Goal: Check status: Check status

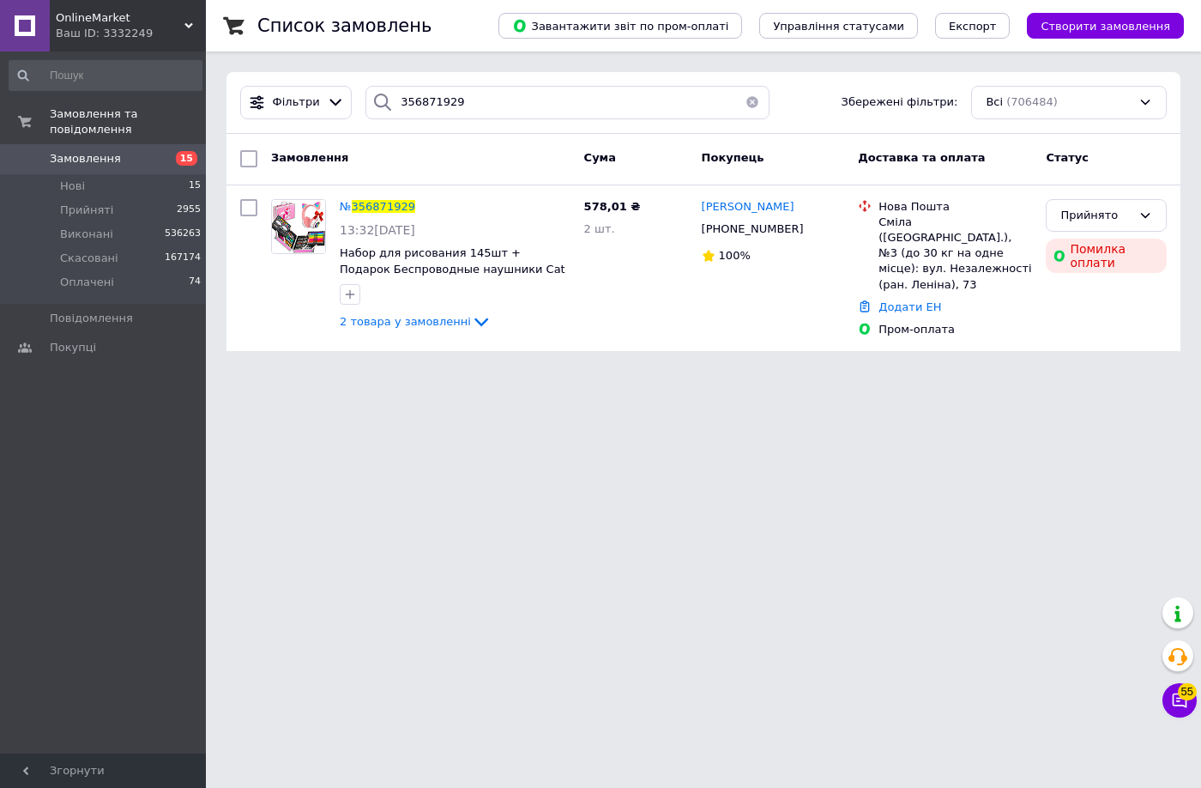
click at [166, 28] on div "Ваш ID: 3332249" at bounding box center [131, 33] width 150 height 15
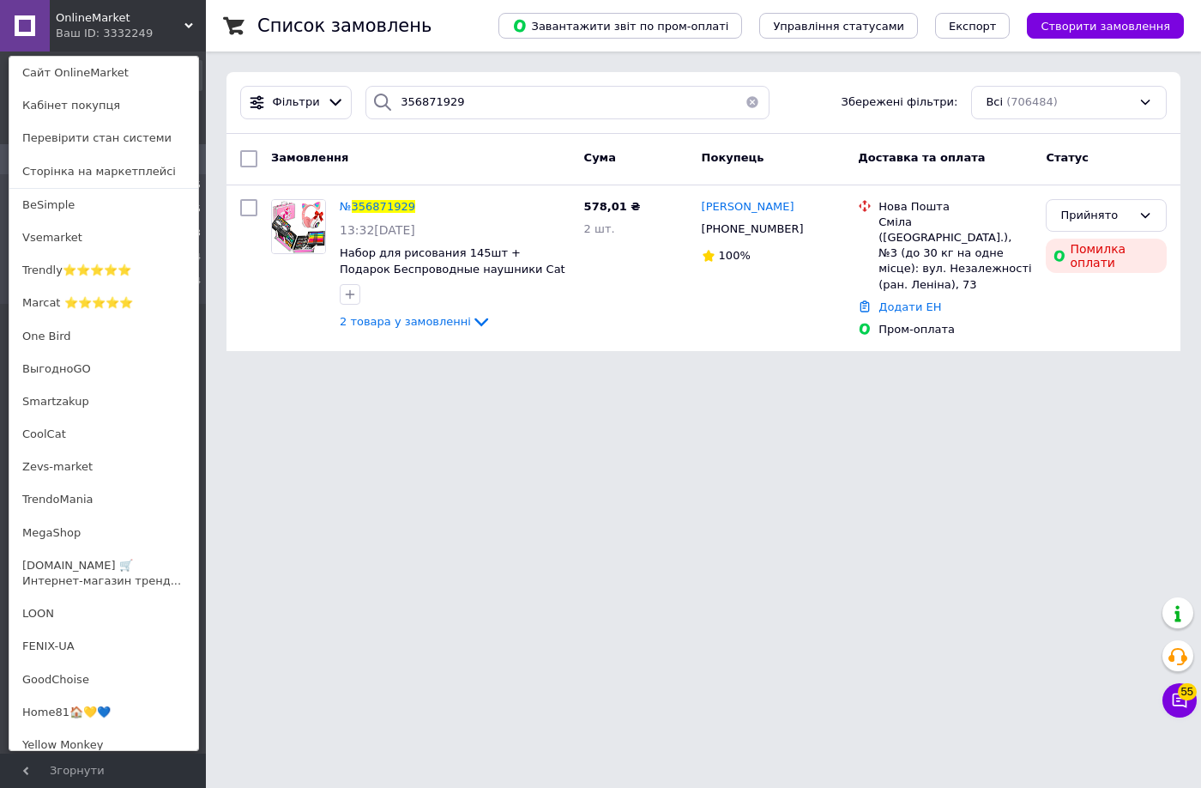
scroll to position [963, 0]
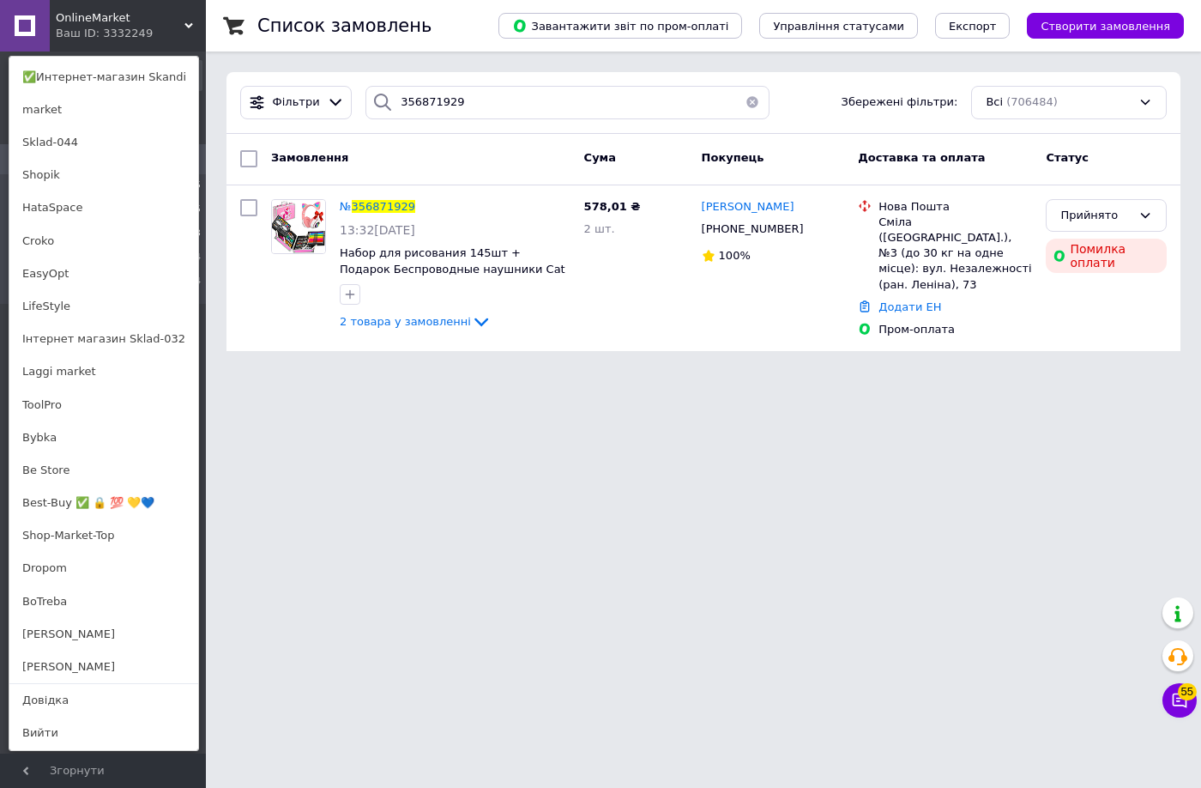
click at [76, 632] on link "[PERSON_NAME]" at bounding box center [103, 634] width 189 height 33
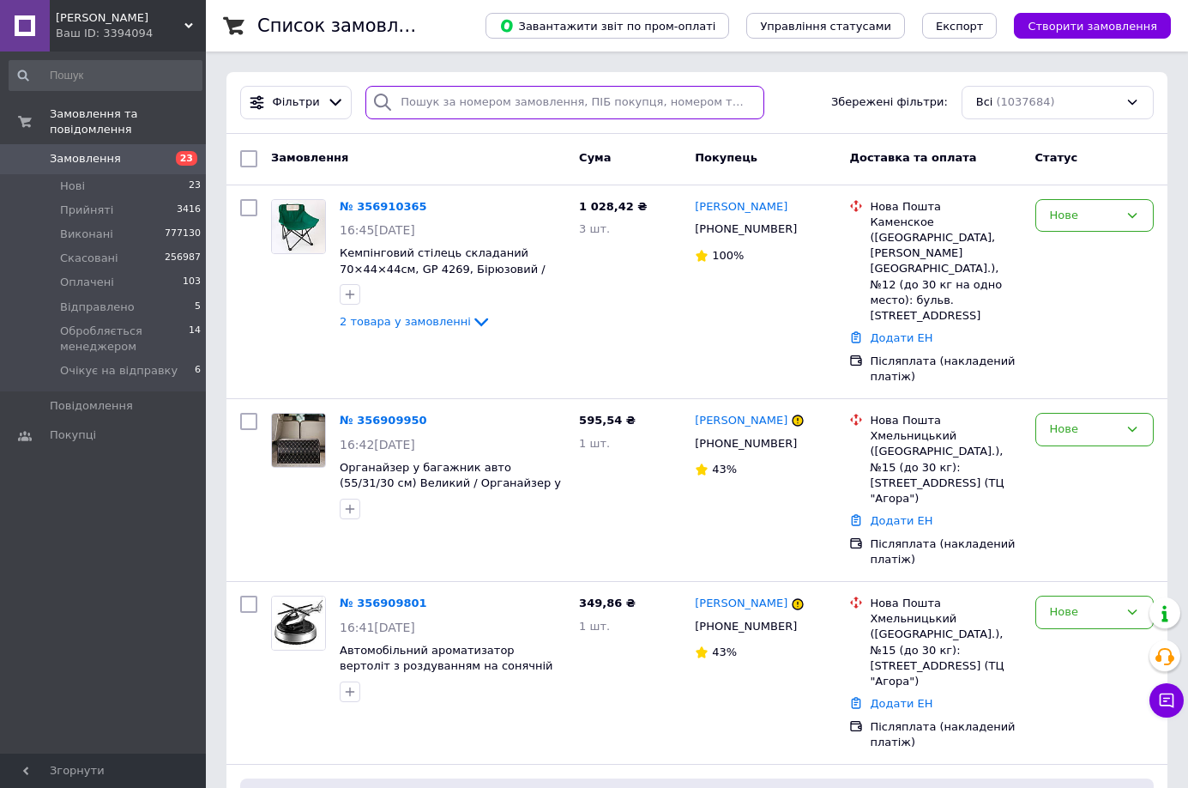
click at [626, 98] on input "search" at bounding box center [565, 102] width 398 height 33
paste input "356826299"
type input "356826299"
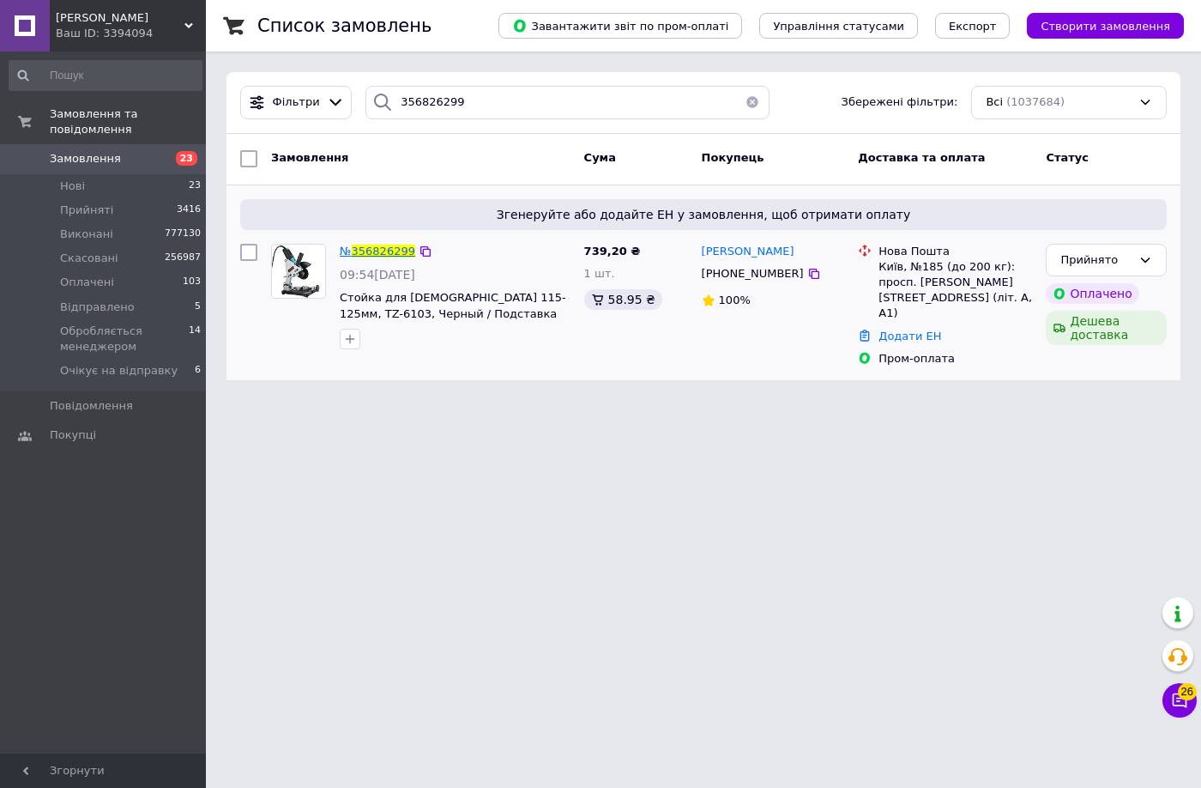
click at [360, 253] on span "356826299" at bounding box center [384, 251] width 64 height 13
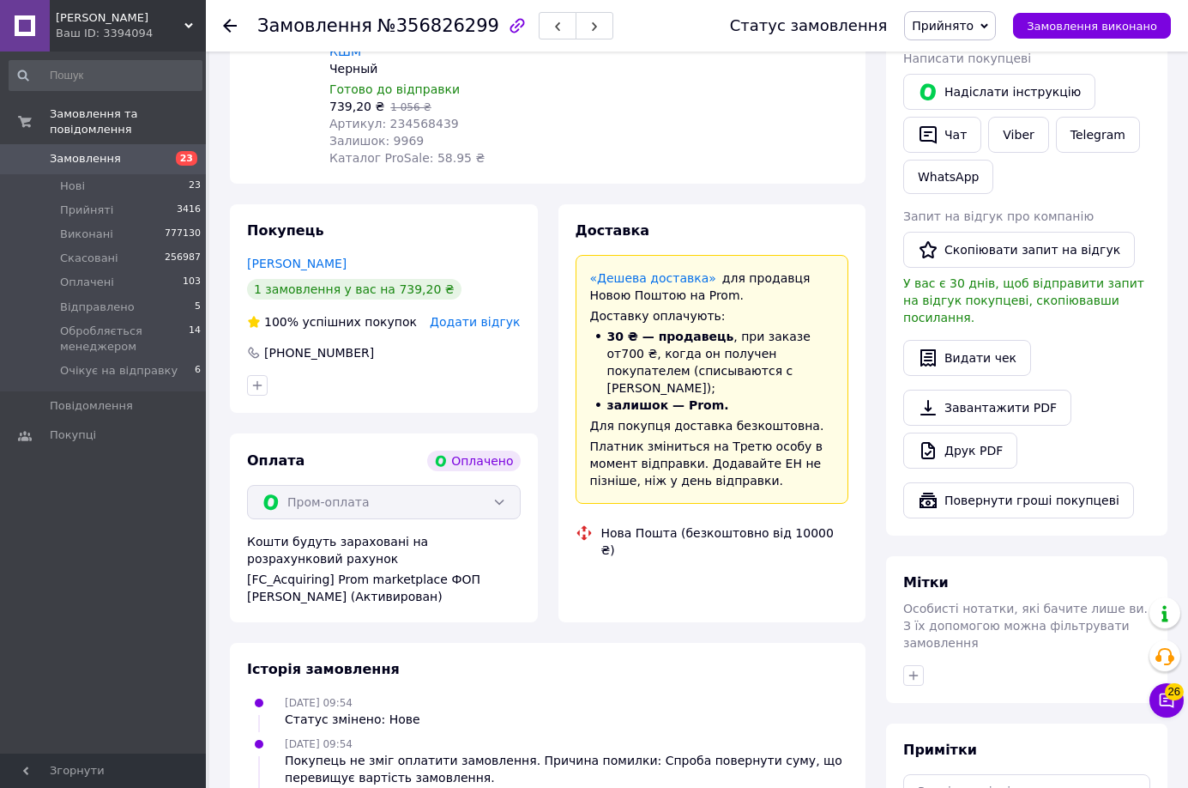
scroll to position [485, 0]
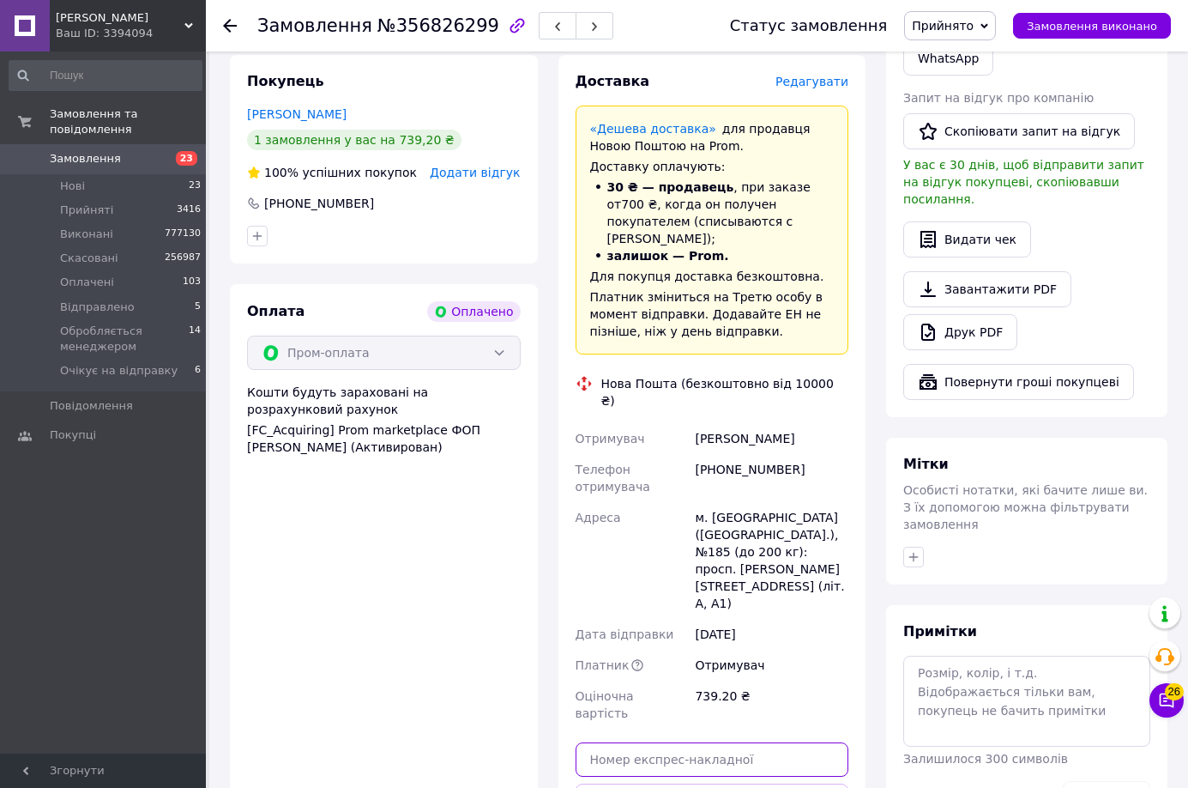
click at [745, 742] on input "text" at bounding box center [713, 759] width 274 height 34
paste input "20451225268995"
type input "20451225268995"
click at [752, 783] on button "Передати номер" at bounding box center [713, 800] width 274 height 34
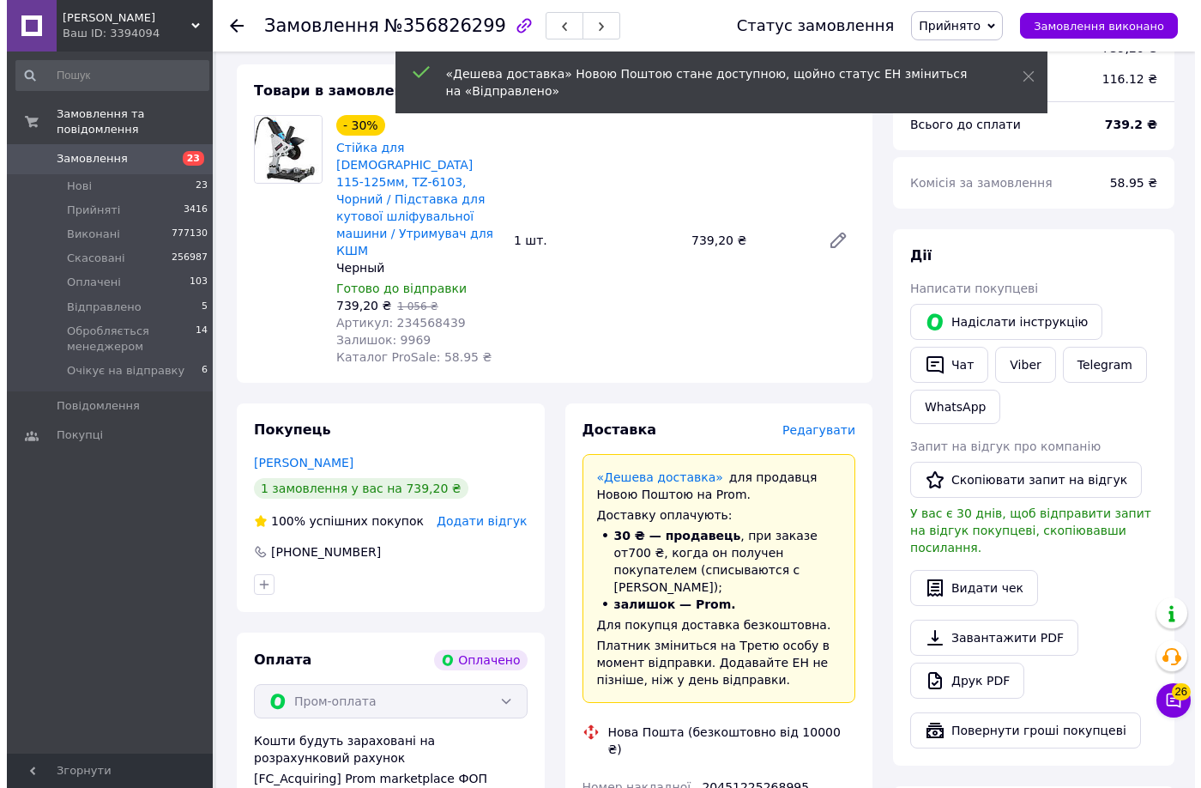
scroll to position [0, 0]
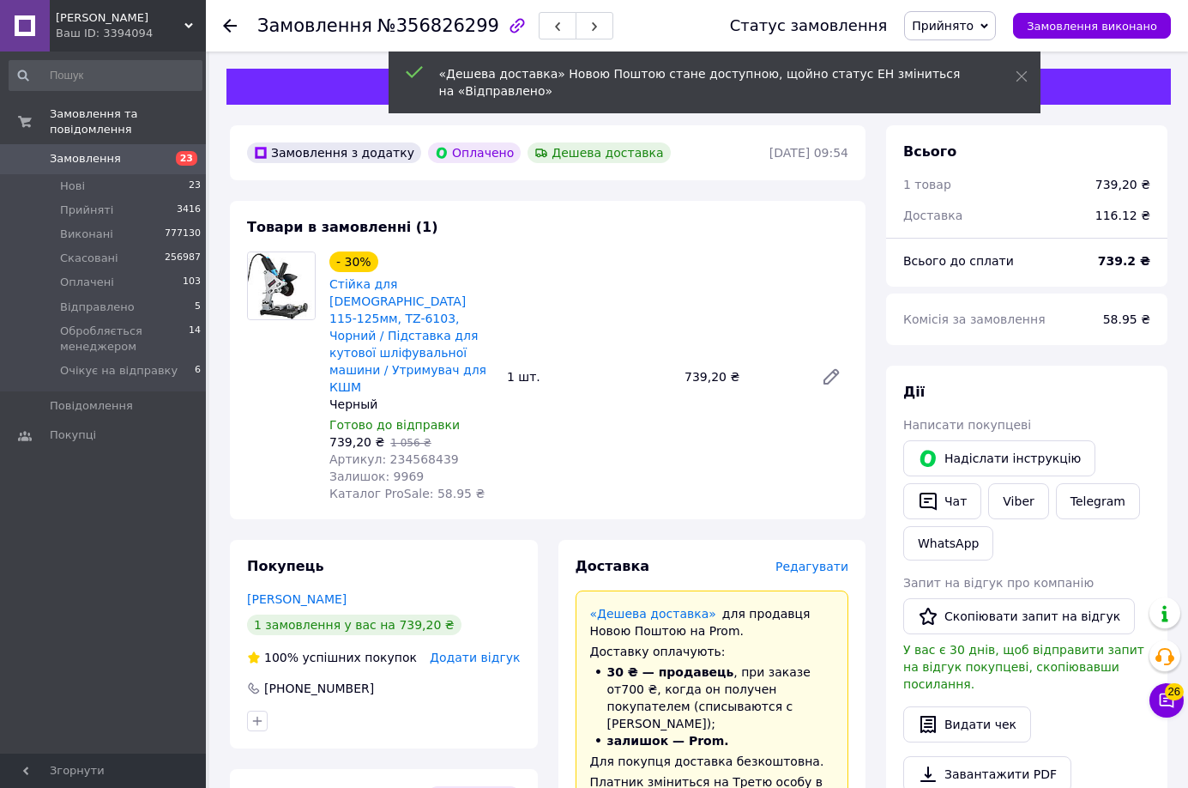
click at [225, 26] on use at bounding box center [230, 26] width 14 height 14
